Goal: Navigation & Orientation: Find specific page/section

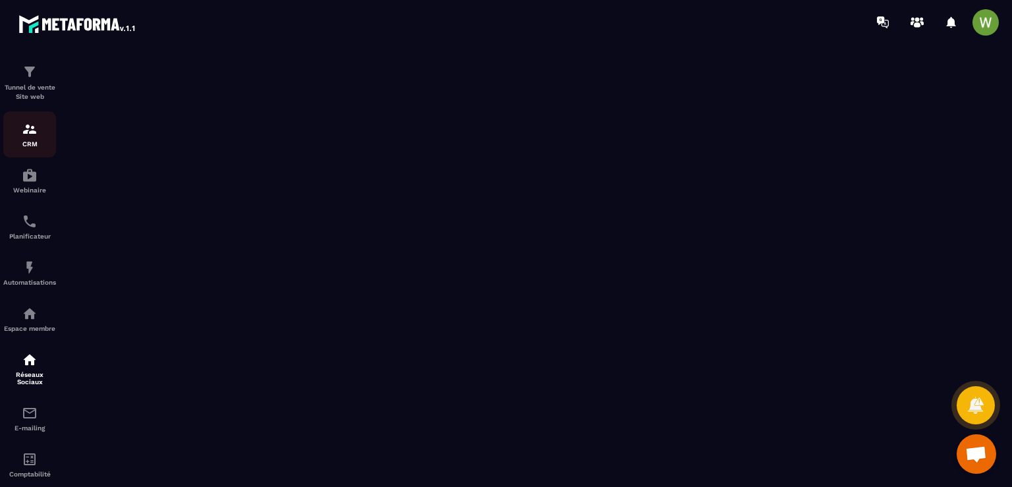
click at [30, 142] on p "CRM" at bounding box center [29, 143] width 53 height 7
click at [38, 91] on p "Tunnel de vente Site web" at bounding box center [29, 92] width 53 height 18
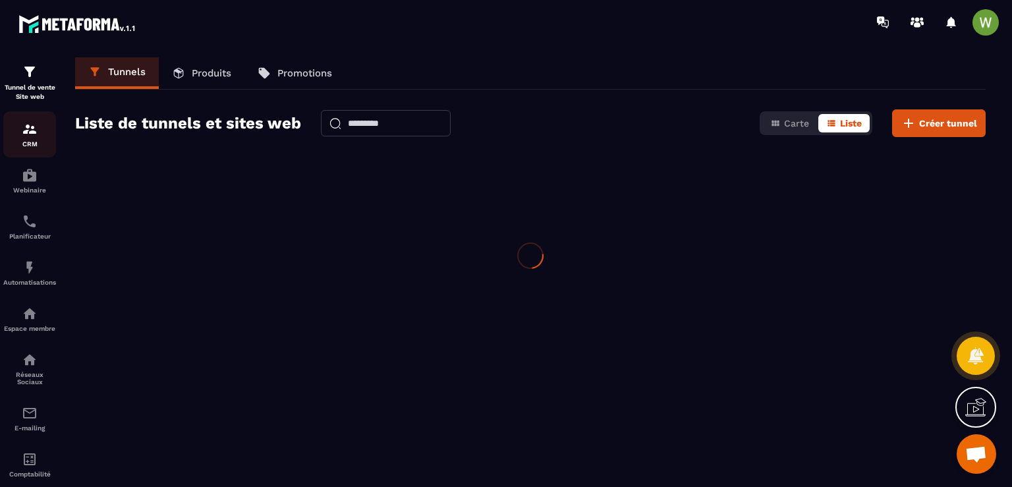
click at [29, 138] on div "CRM" at bounding box center [29, 134] width 53 height 26
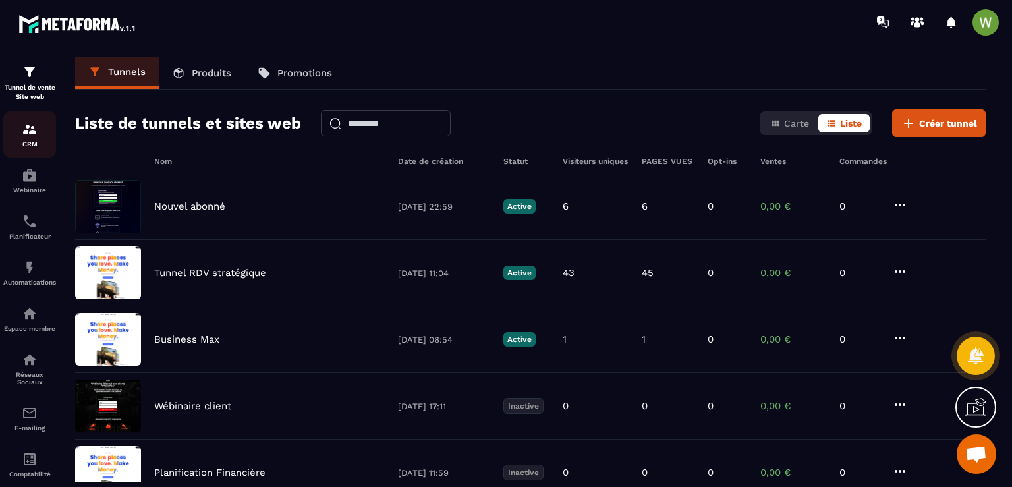
click at [29, 143] on p "CRM" at bounding box center [29, 143] width 53 height 7
click at [28, 138] on div "CRM" at bounding box center [29, 134] width 53 height 26
click at [38, 177] on img at bounding box center [30, 175] width 16 height 16
click at [38, 150] on link "CRM" at bounding box center [29, 134] width 53 height 46
click at [28, 139] on div "CRM" at bounding box center [29, 134] width 53 height 26
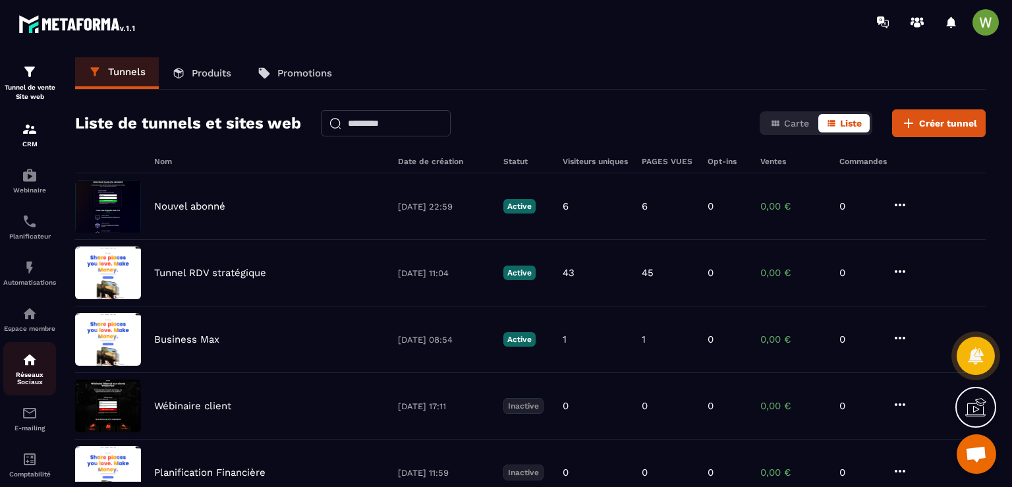
scroll to position [28, 0]
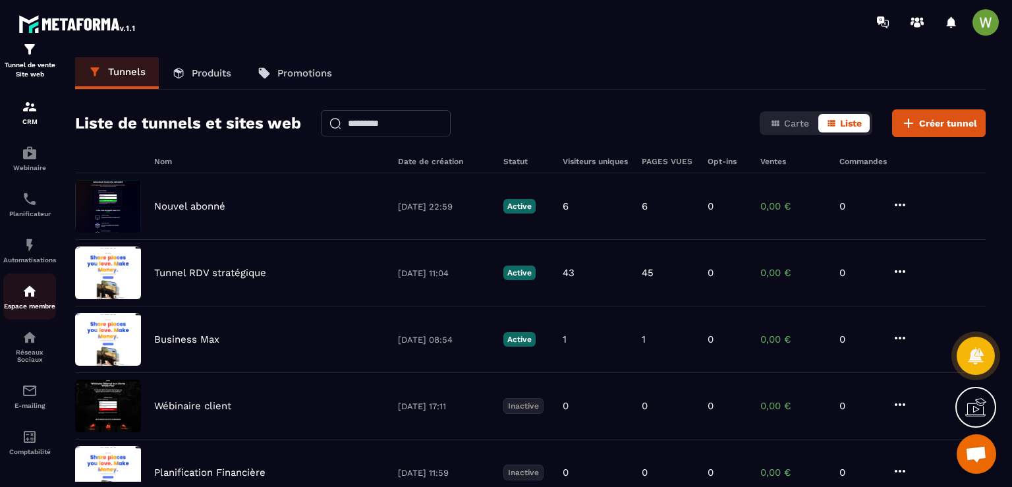
click at [33, 296] on div "Espace membre" at bounding box center [29, 296] width 53 height 26
click at [33, 298] on div "Espace membre" at bounding box center [29, 296] width 53 height 26
click at [19, 302] on p "Espace membre" at bounding box center [29, 305] width 53 height 7
click at [34, 352] on p "Réseaux Sociaux" at bounding box center [29, 355] width 53 height 14
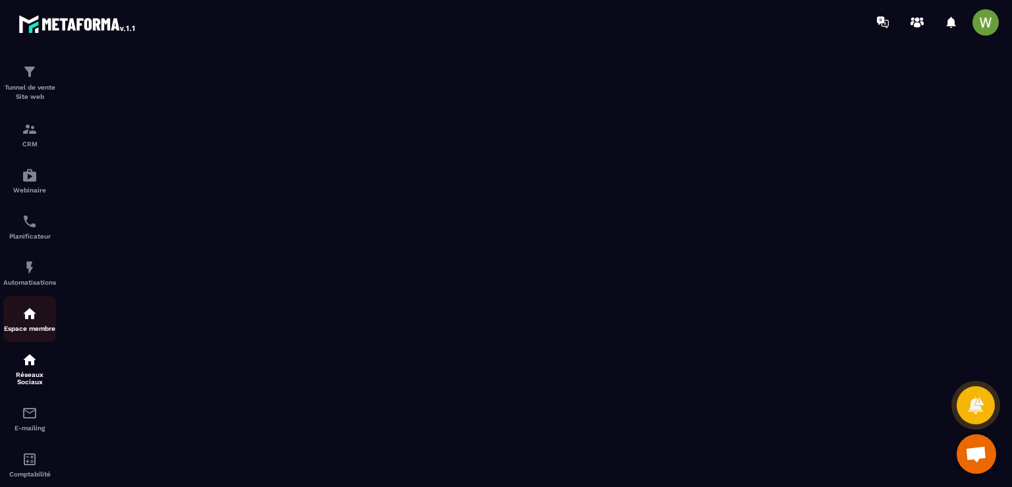
click at [28, 325] on div "Espace membre" at bounding box center [29, 319] width 53 height 26
drag, startPoint x: 220, startPoint y: 350, endPoint x: 234, endPoint y: 433, distance: 84.9
click at [234, 433] on iframe at bounding box center [535, 276] width 952 height 464
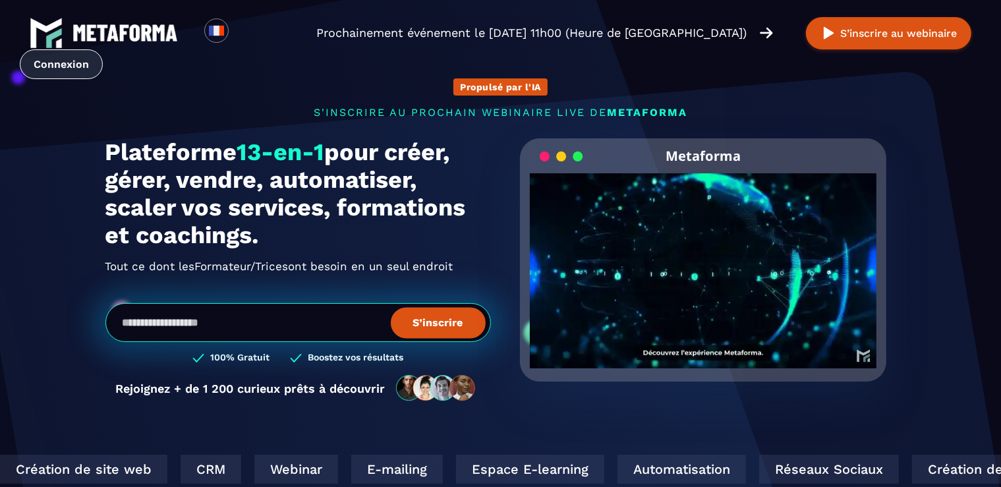
click at [78, 59] on link "Connexion" at bounding box center [61, 64] width 83 height 30
